Goal: Navigation & Orientation: Find specific page/section

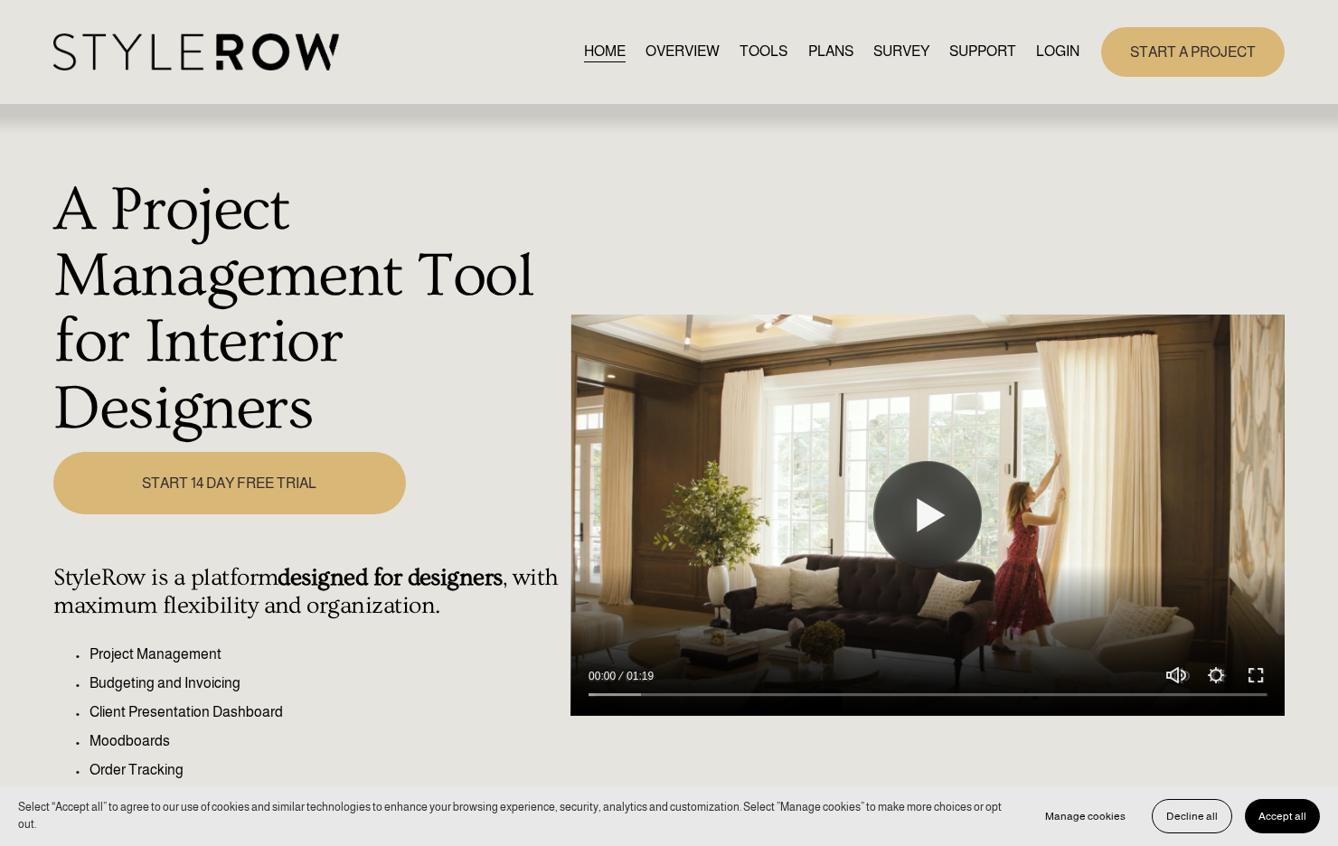
click at [1070, 45] on link "LOGIN" at bounding box center [1057, 52] width 43 height 24
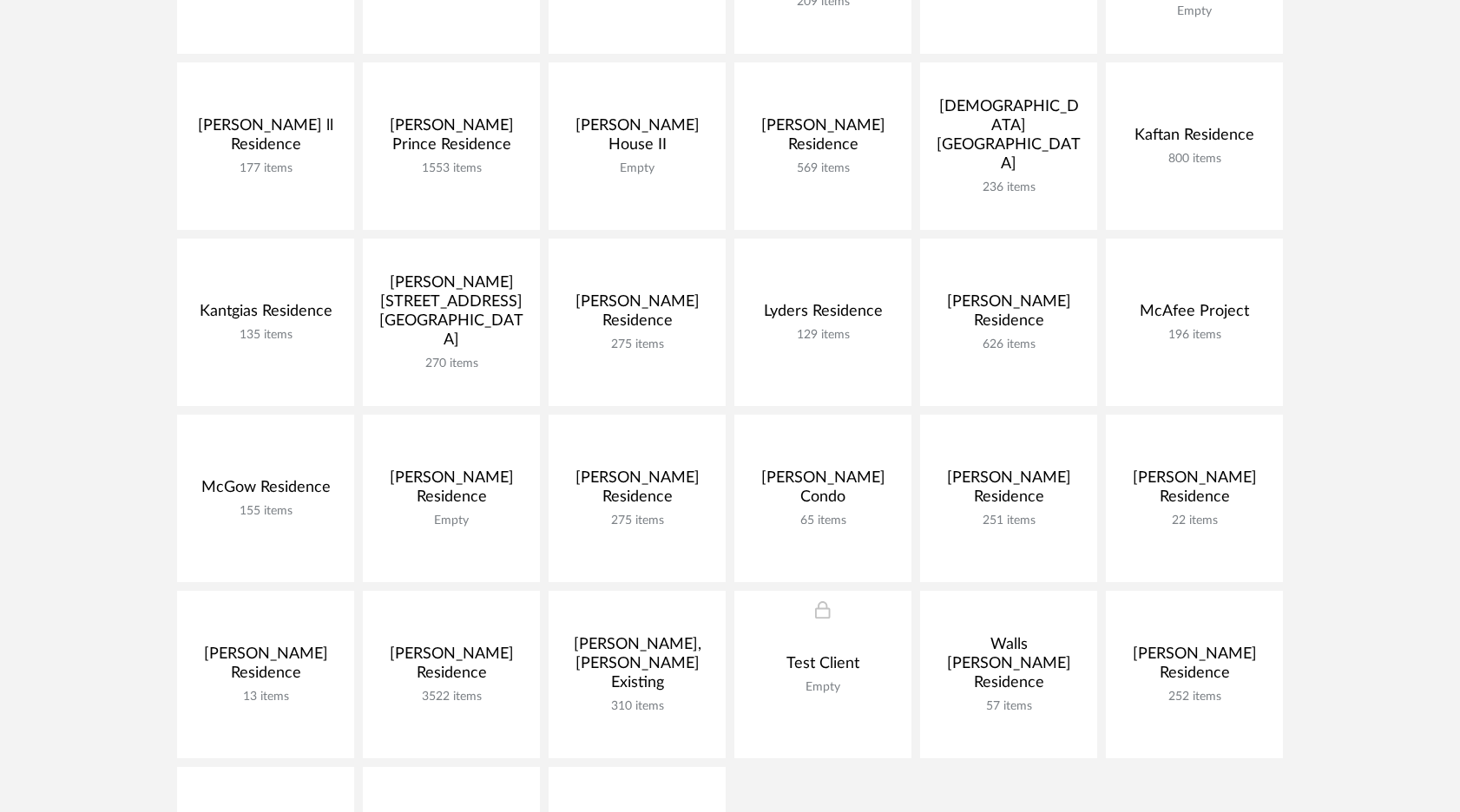
scroll to position [619, 0]
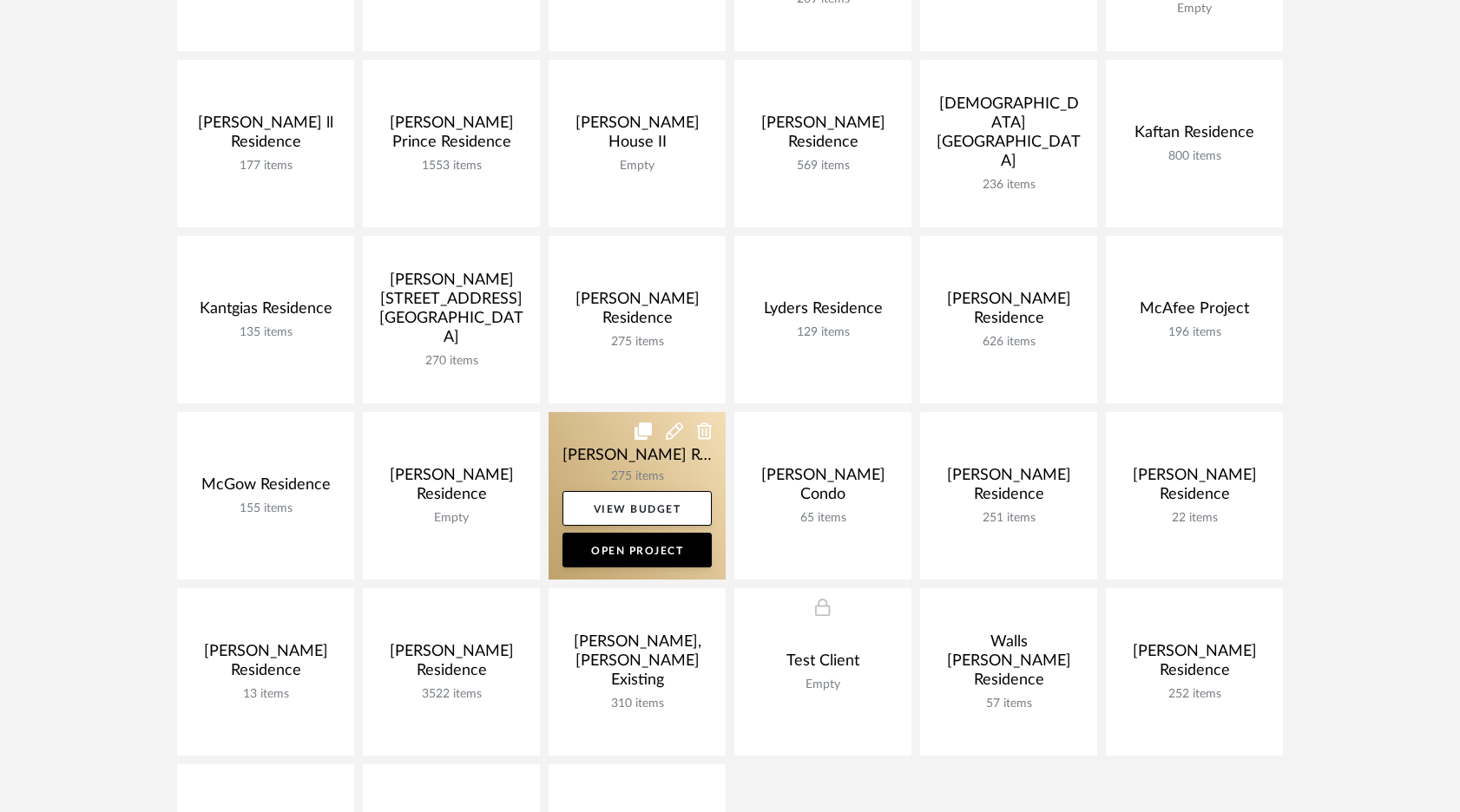
click at [610, 445] on link at bounding box center [637, 496] width 177 height 168
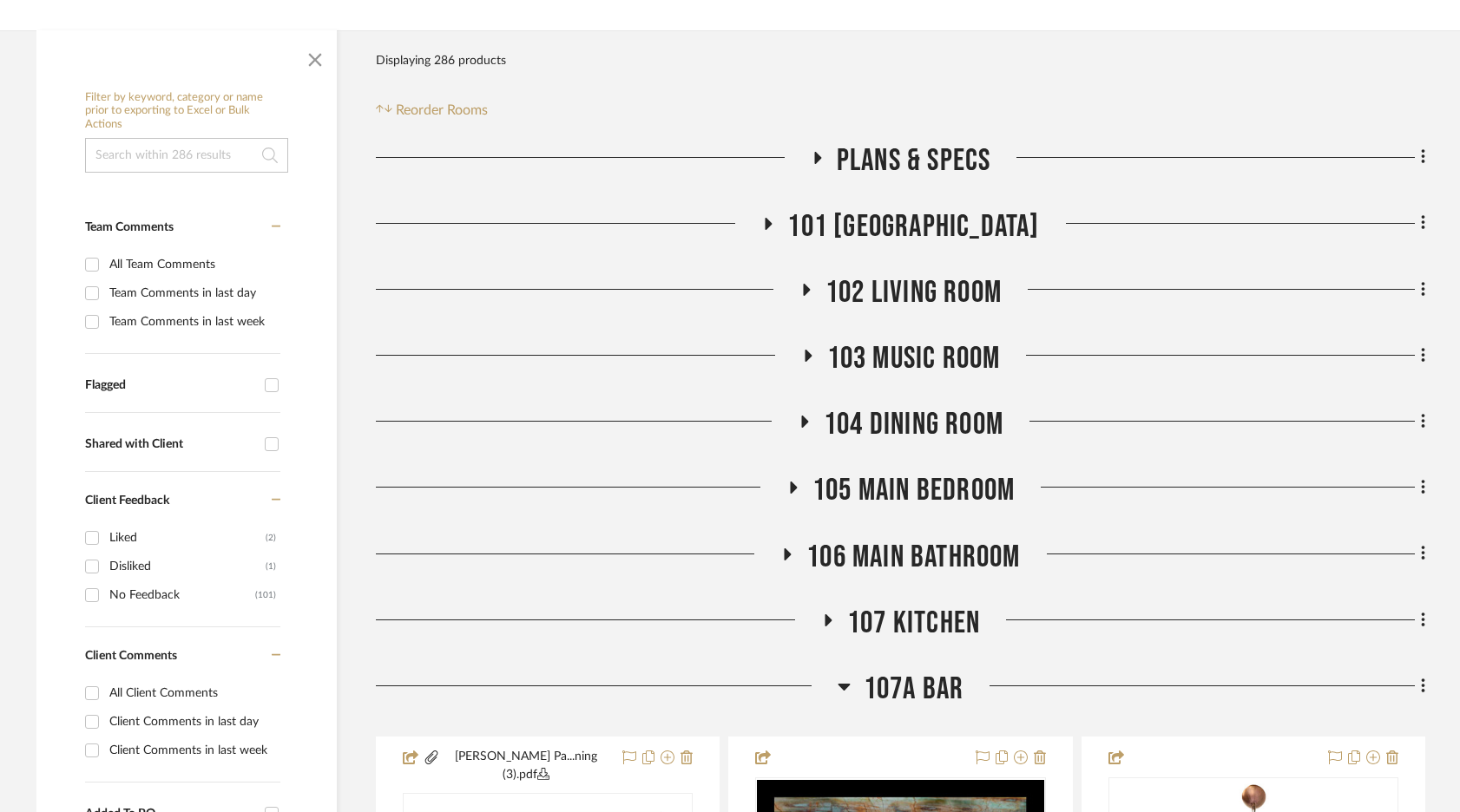
scroll to position [475, 0]
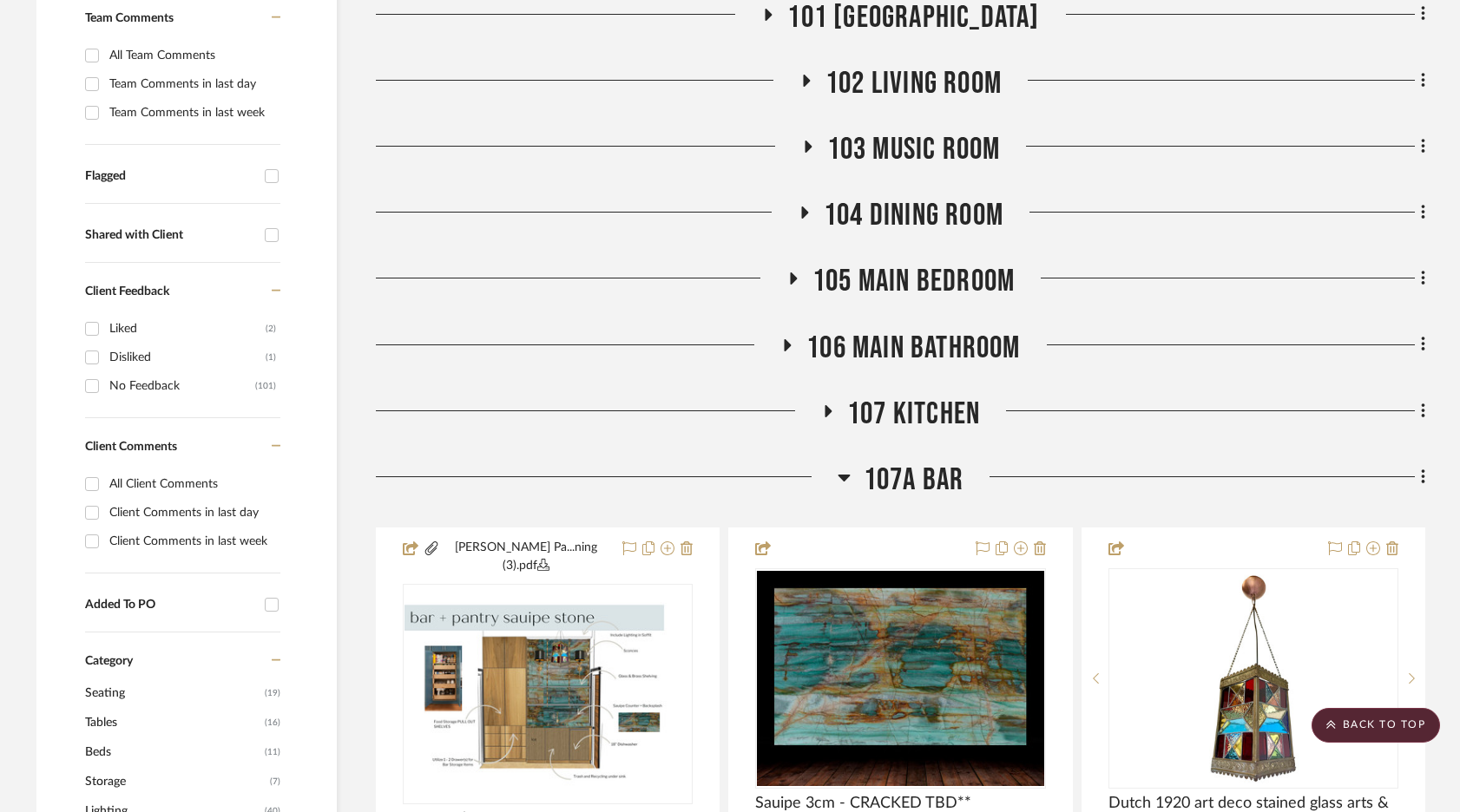
click at [851, 473] on h3 "107A Bar" at bounding box center [901, 480] width 127 height 37
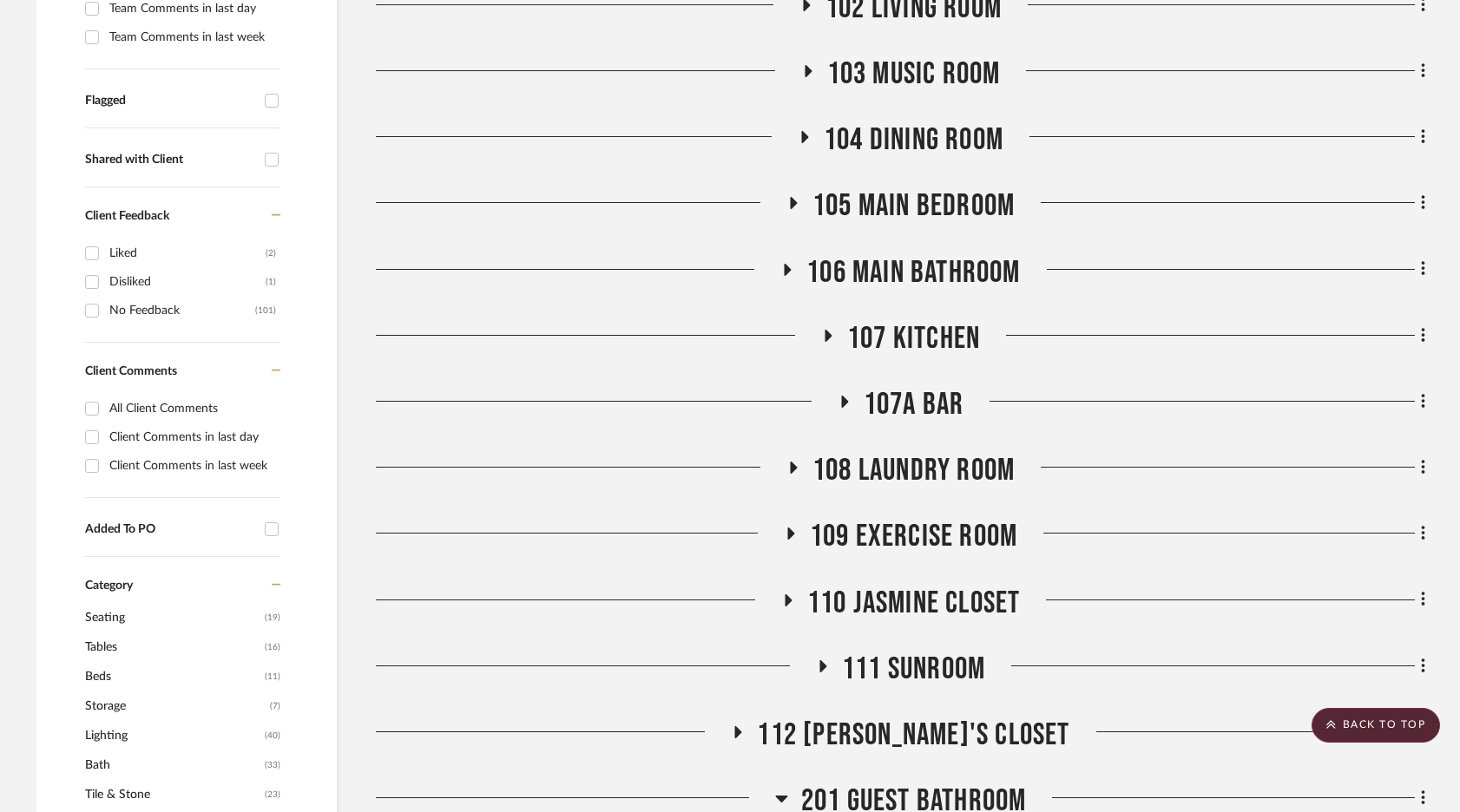
scroll to position [552, 0]
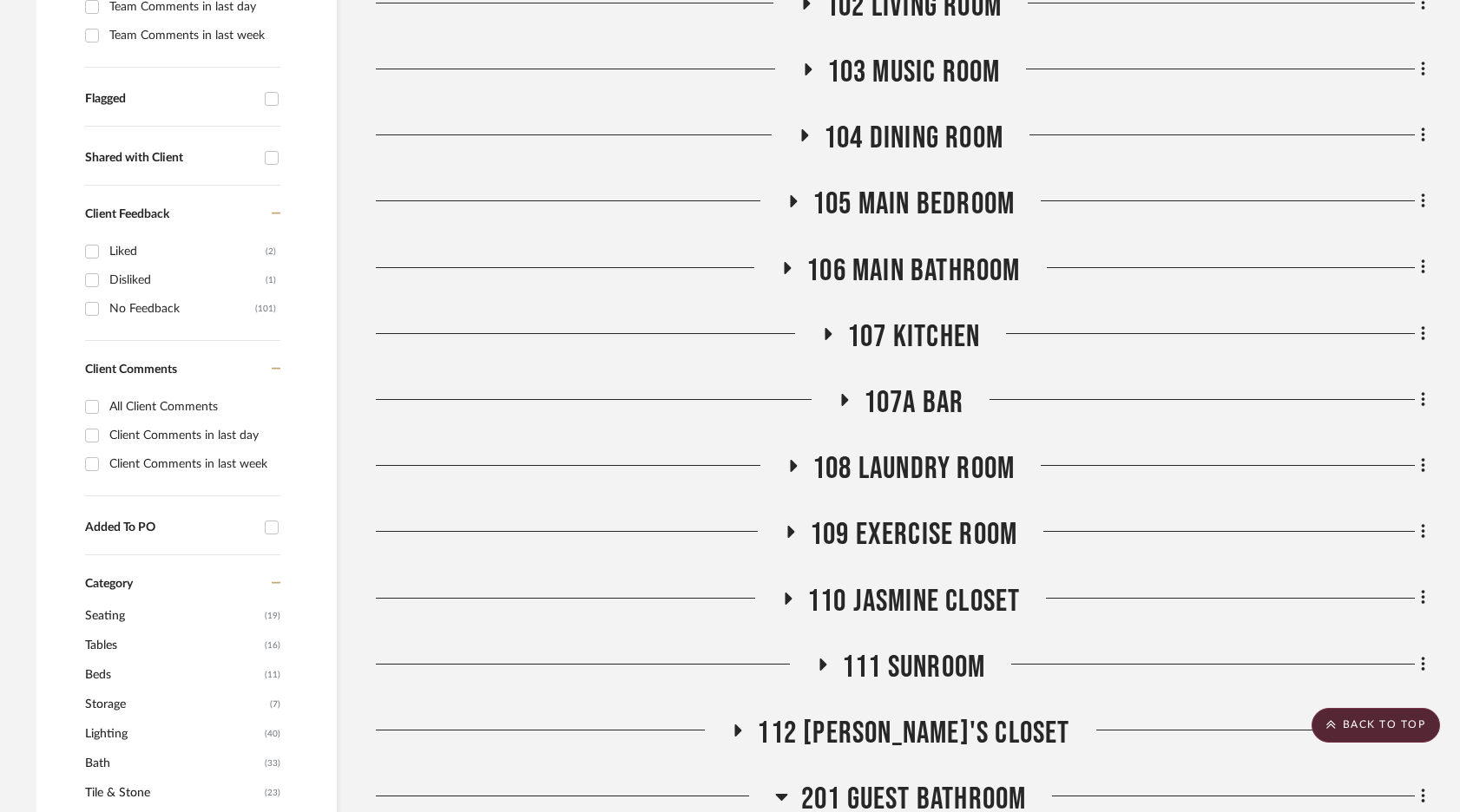
click at [929, 397] on span "107A Bar" at bounding box center [914, 403] width 101 height 37
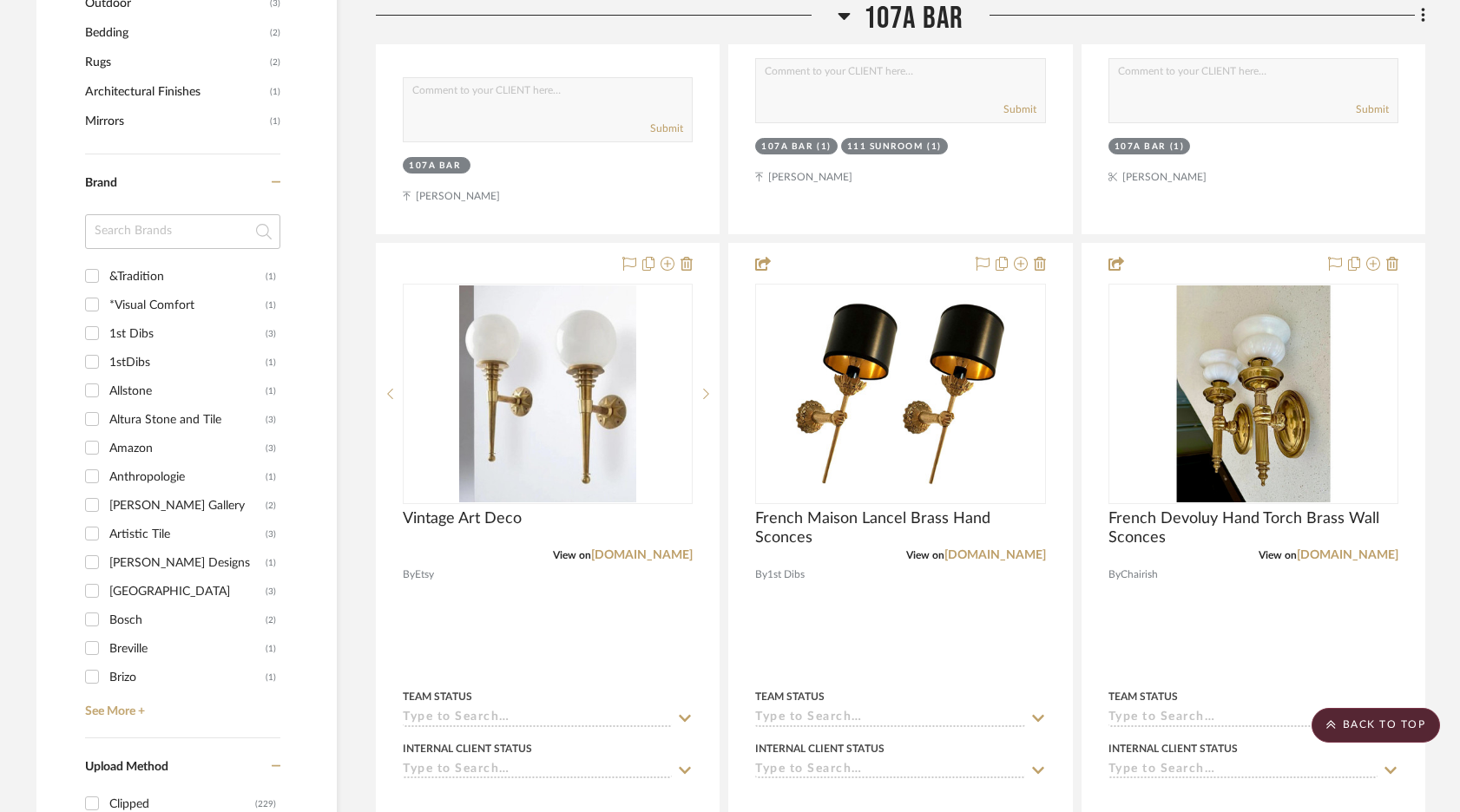
scroll to position [1546, 0]
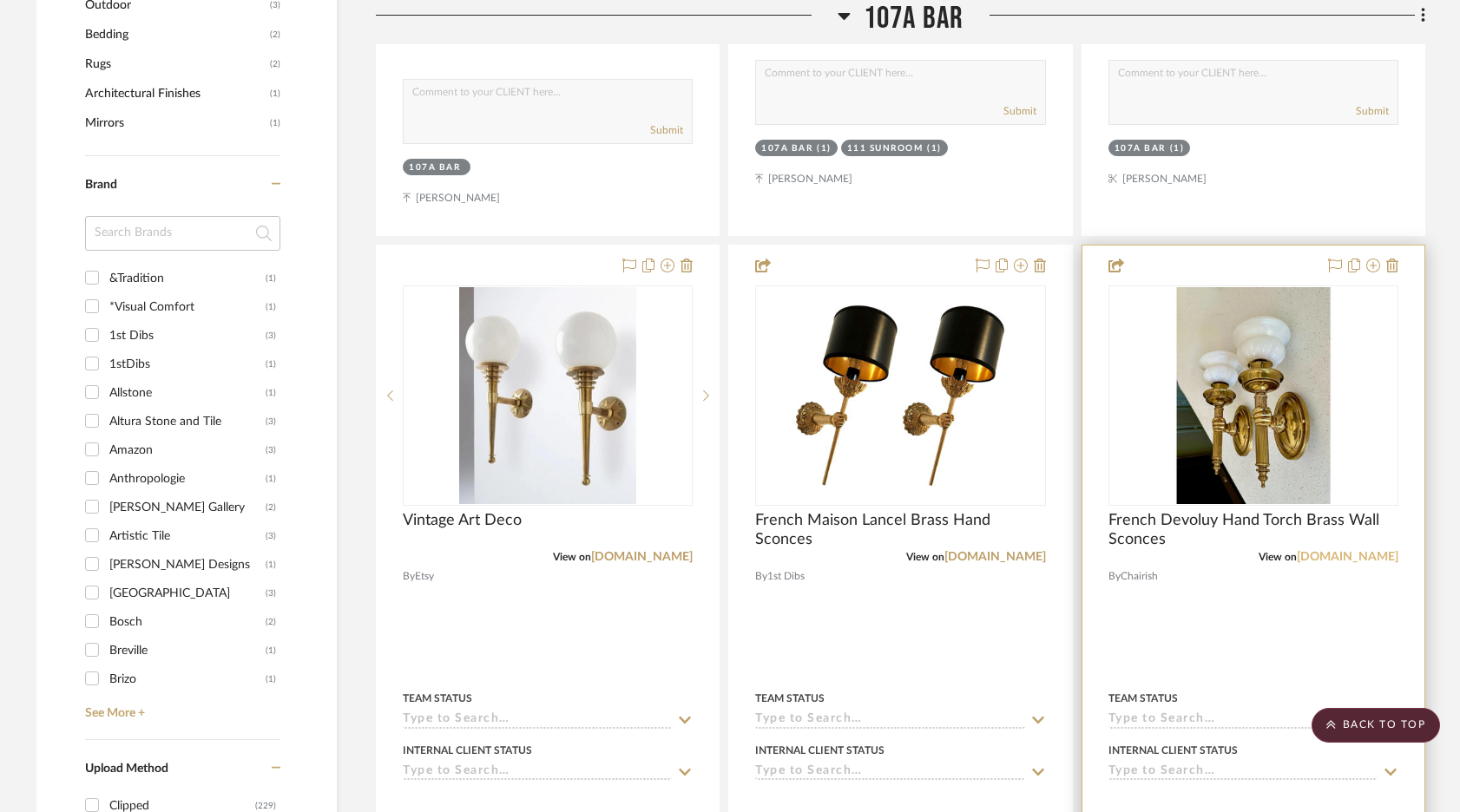
click at [1283, 551] on link "chairish.com" at bounding box center [1348, 557] width 102 height 12
